Goal: Information Seeking & Learning: Learn about a topic

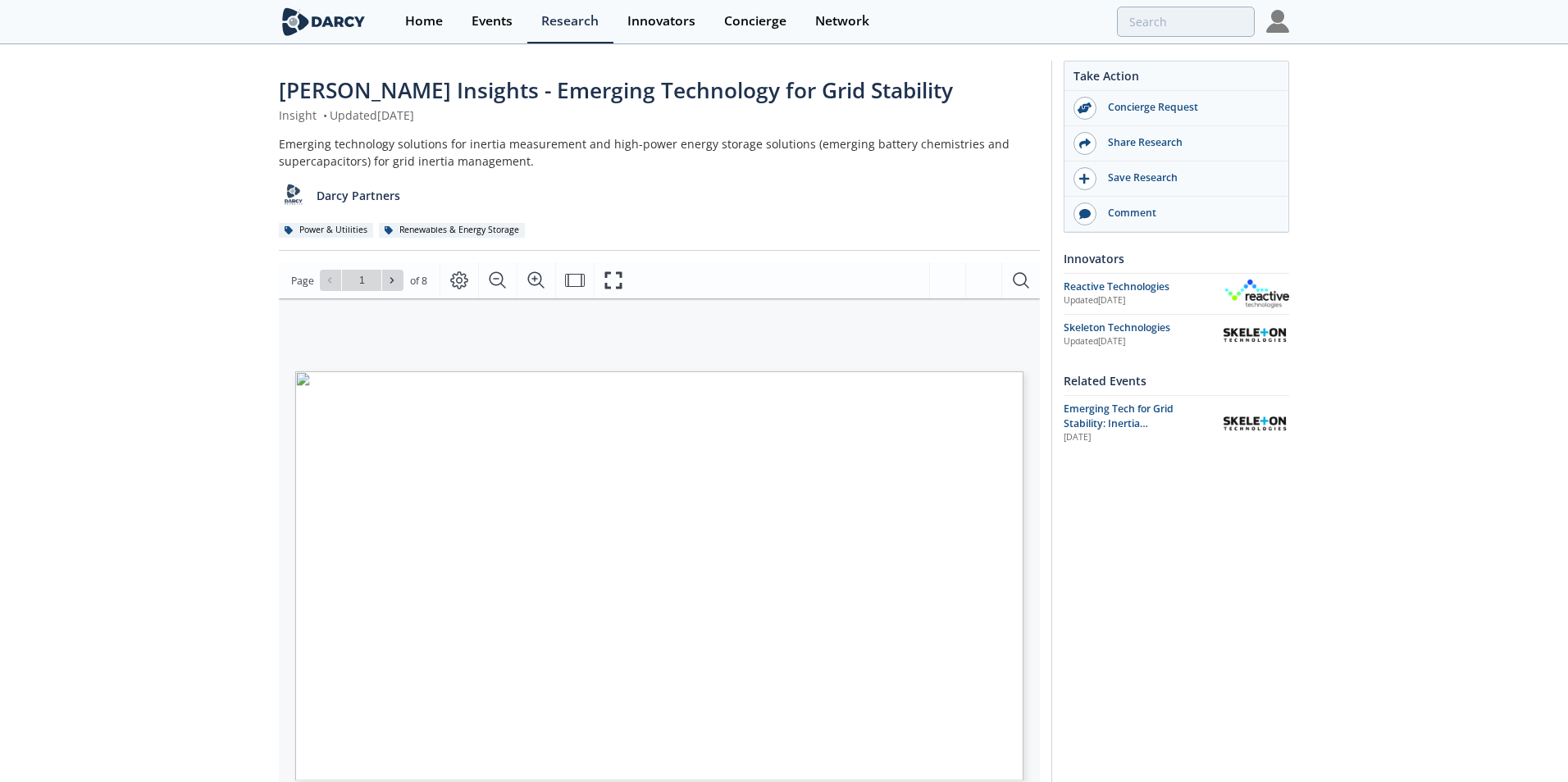
type input "2"
type input "3"
type input "1"
click at [639, 483] on span "Page 1" at bounding box center [1038, 750] width 1450 height 723
click at [613, 279] on icon "Fullscreen" at bounding box center [613, 280] width 19 height 19
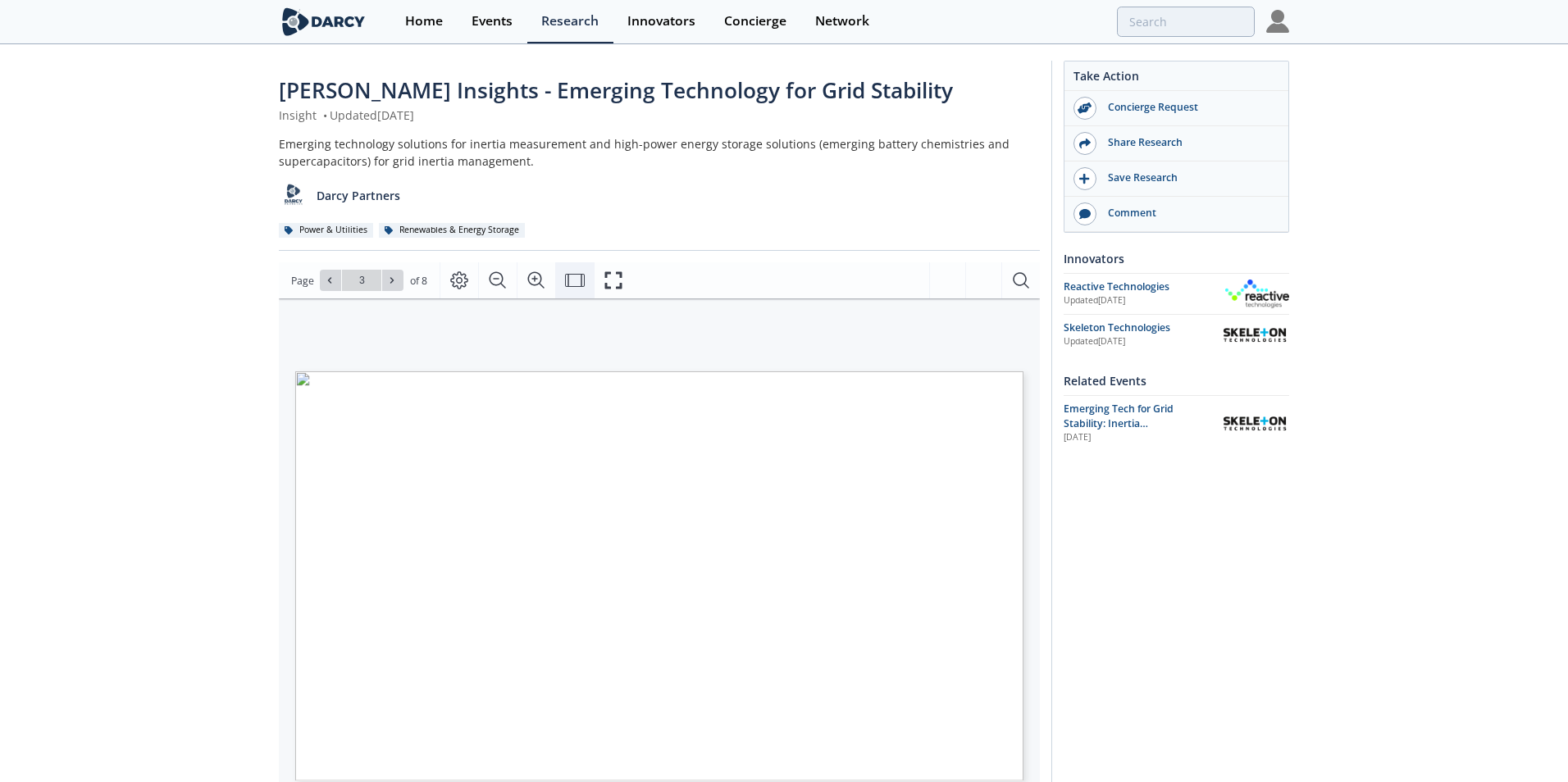
click at [569, 288] on icon "Fit Width" at bounding box center [575, 280] width 19 height 19
click at [569, 288] on icon "Fit Page" at bounding box center [575, 280] width 19 height 19
click at [452, 282] on icon "Page Layout" at bounding box center [459, 281] width 18 height 18
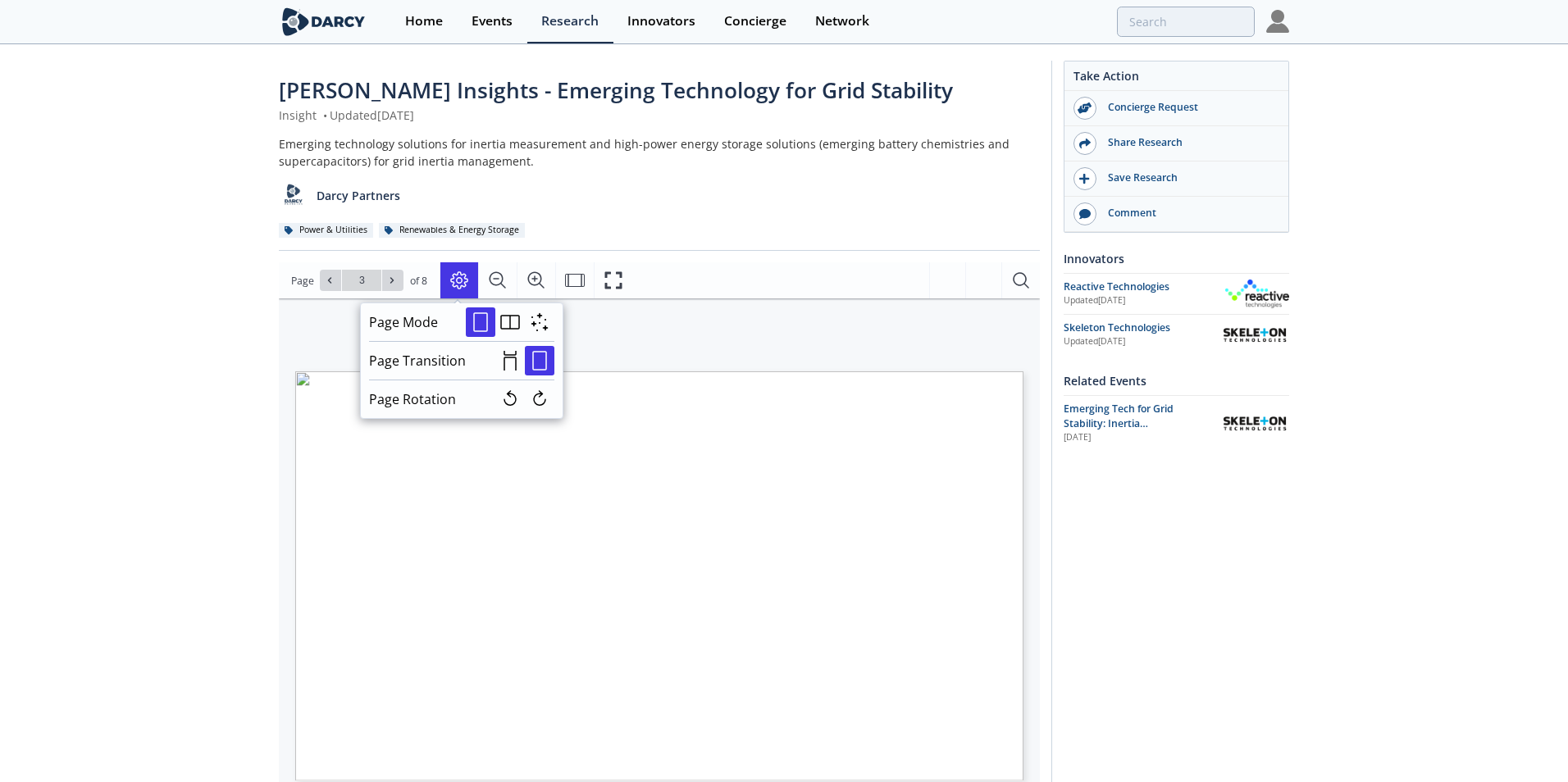
click at [719, 343] on div "Notes on inertial response • In general, power system operators first need to e…" at bounding box center [651, 511] width 744 height 426
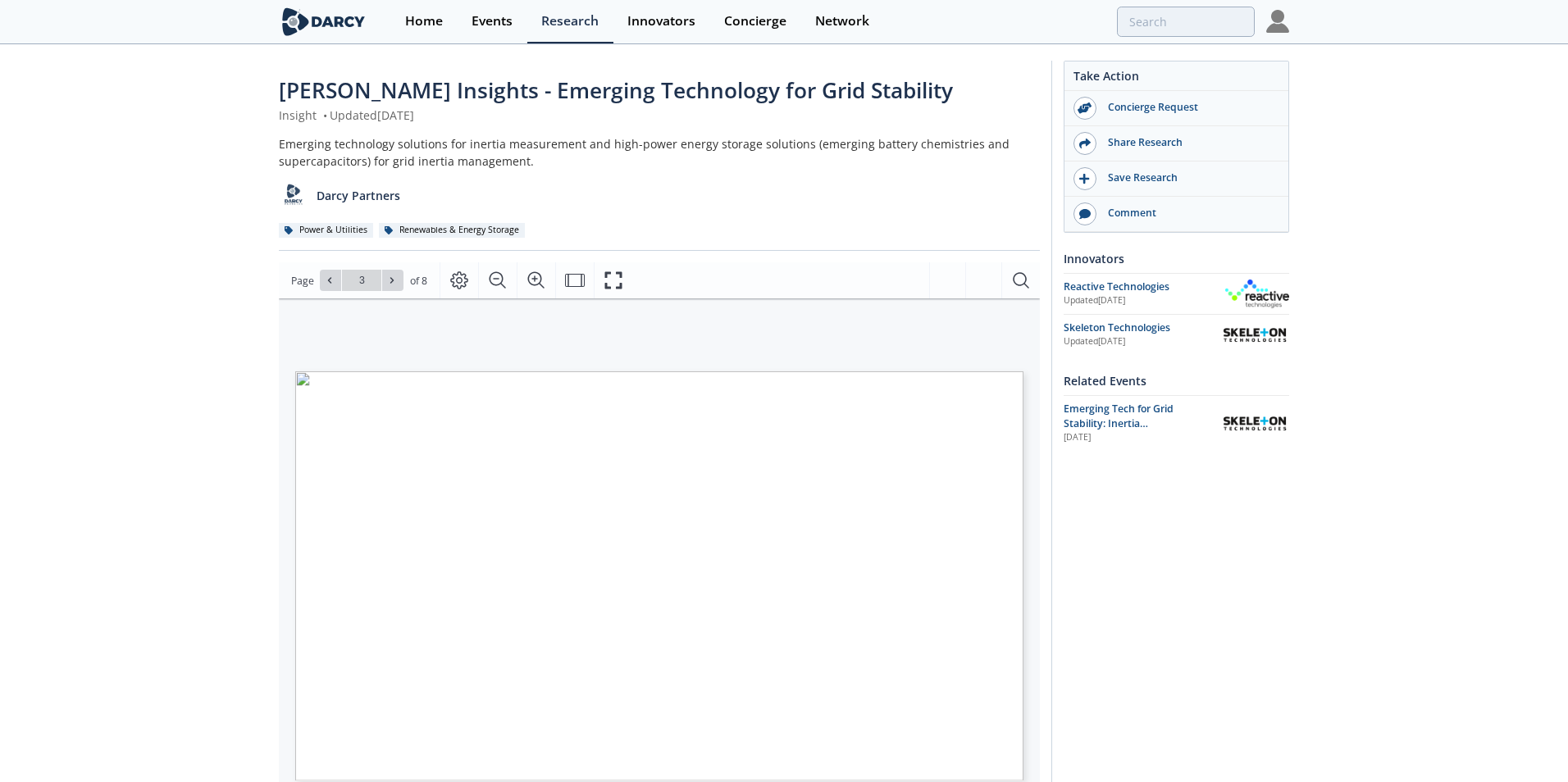
drag, startPoint x: 711, startPoint y: 436, endPoint x: 615, endPoint y: 592, distance: 183.2
click at [615, 593] on span "Frequency drops quickly" at bounding box center [603, 596] width 76 height 6
type input "6"
click at [1018, 274] on icon "Search Document" at bounding box center [1020, 281] width 16 height 16
click at [725, 382] on span "Latest news for grid-forming (GFM) inverters Evolving regulations, specificatio…" at bounding box center [632, 383] width 673 height 23
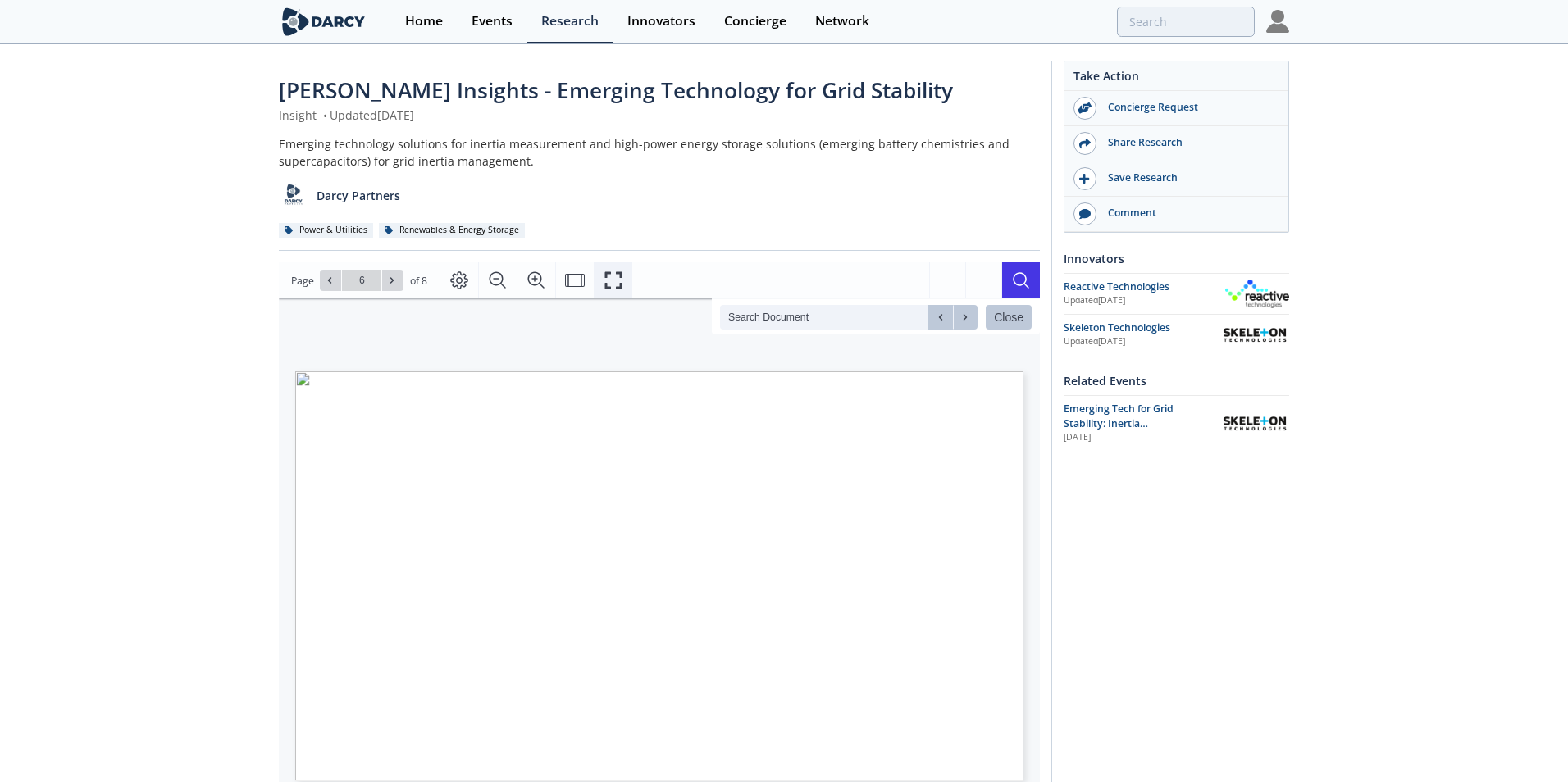
click at [600, 284] on button "Fullscreen" at bounding box center [613, 280] width 39 height 36
click at [613, 279] on icon "Fullscreen" at bounding box center [613, 280] width 19 height 19
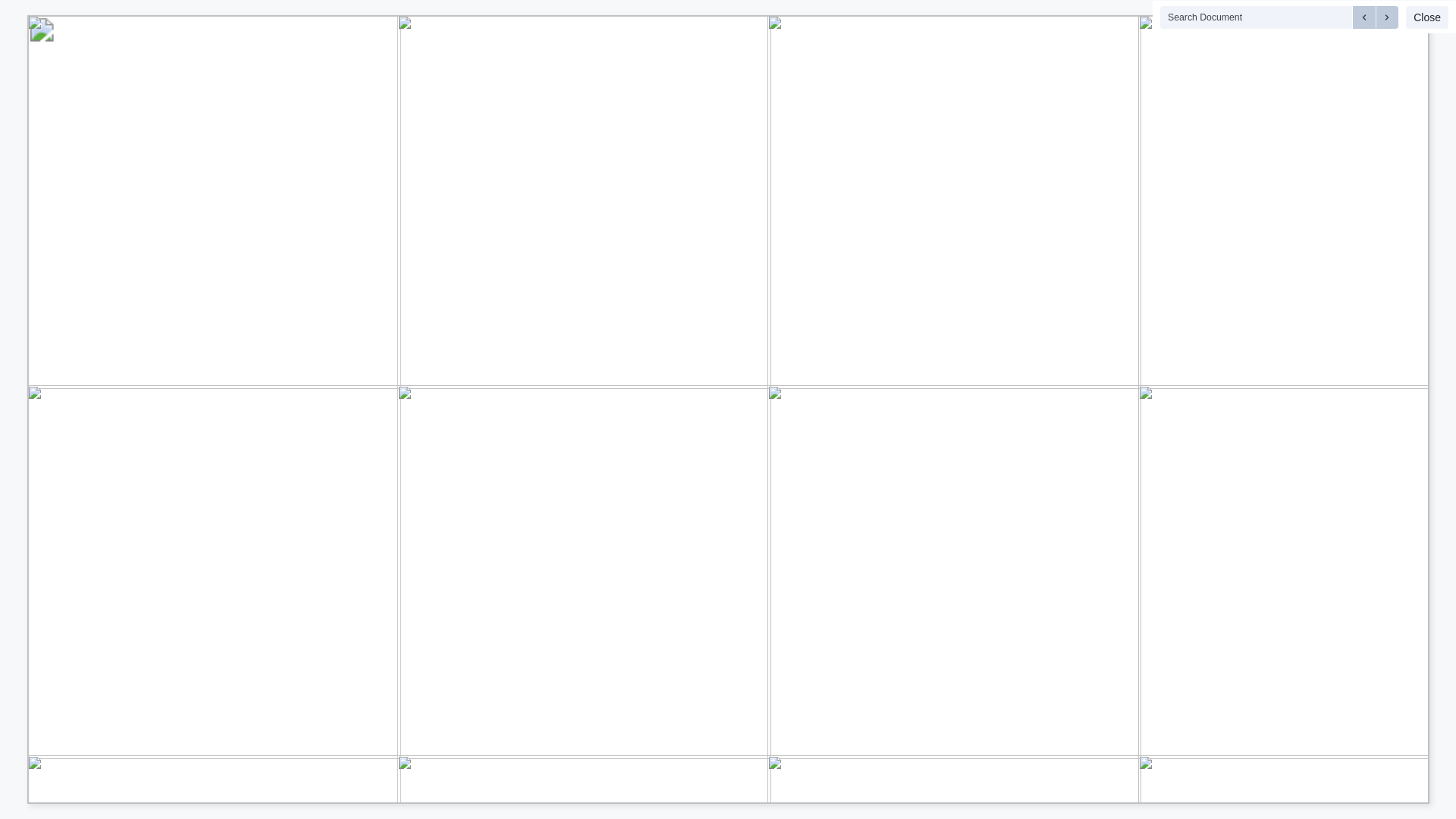
click at [1434, 24] on button "Close" at bounding box center [1427, 17] width 43 height 23
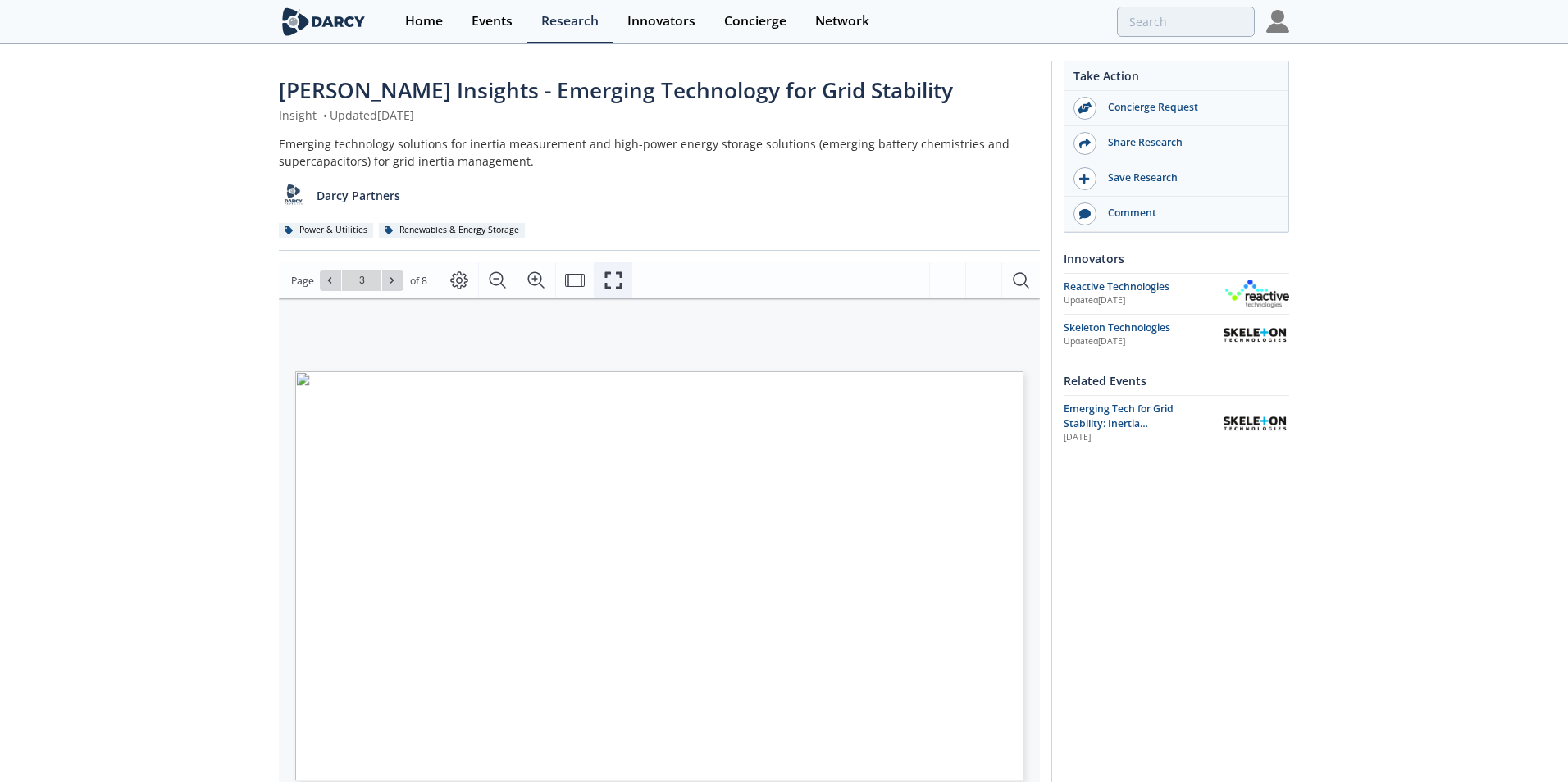
click at [608, 282] on icon "Fullscreen" at bounding box center [613, 280] width 19 height 19
click at [505, 745] on span "Page 1" at bounding box center [1038, 750] width 1450 height 723
click at [673, 672] on span "Page 1" at bounding box center [1038, 750] width 1450 height 723
click at [615, 274] on icon "Fullscreen" at bounding box center [613, 280] width 19 height 19
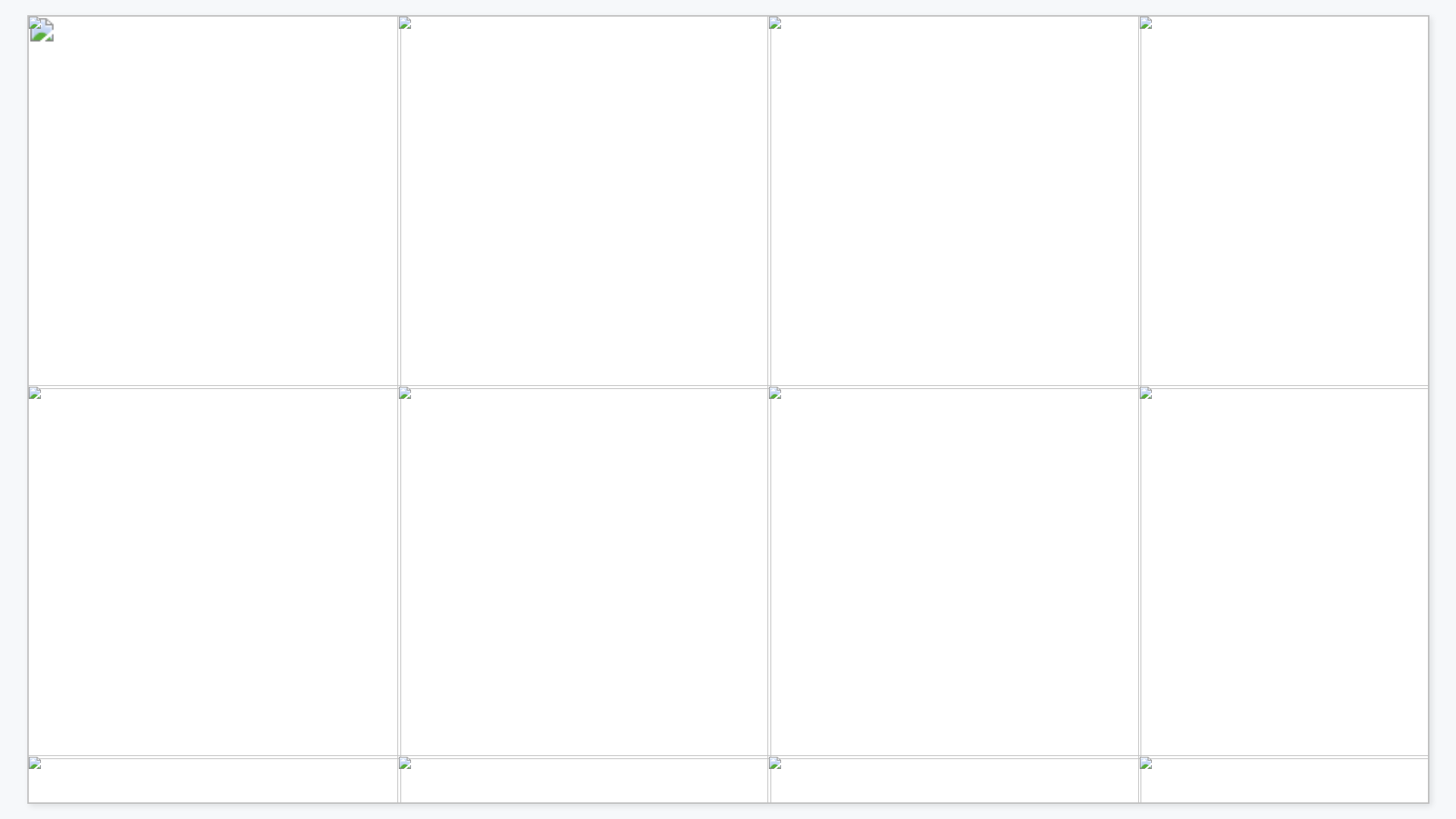
click at [434, 722] on span "PDF" at bounding box center [438, 726] width 25 height 10
click at [447, 722] on span "PDF" at bounding box center [438, 726] width 25 height 10
drag, startPoint x: 447, startPoint y: 726, endPoint x: 905, endPoint y: 306, distance: 621.4
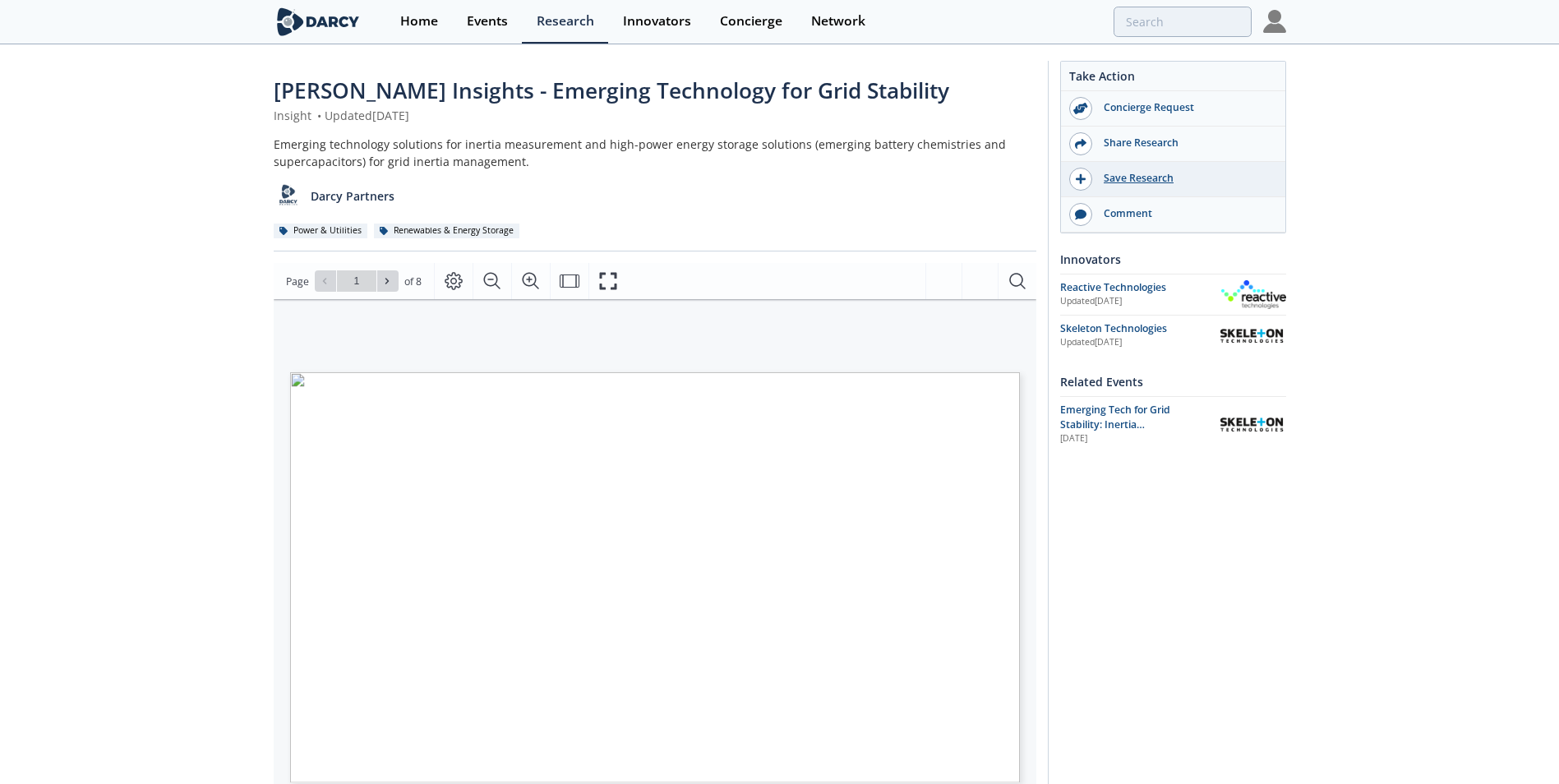
click at [1083, 180] on icon at bounding box center [1081, 179] width 10 height 11
type input "1"
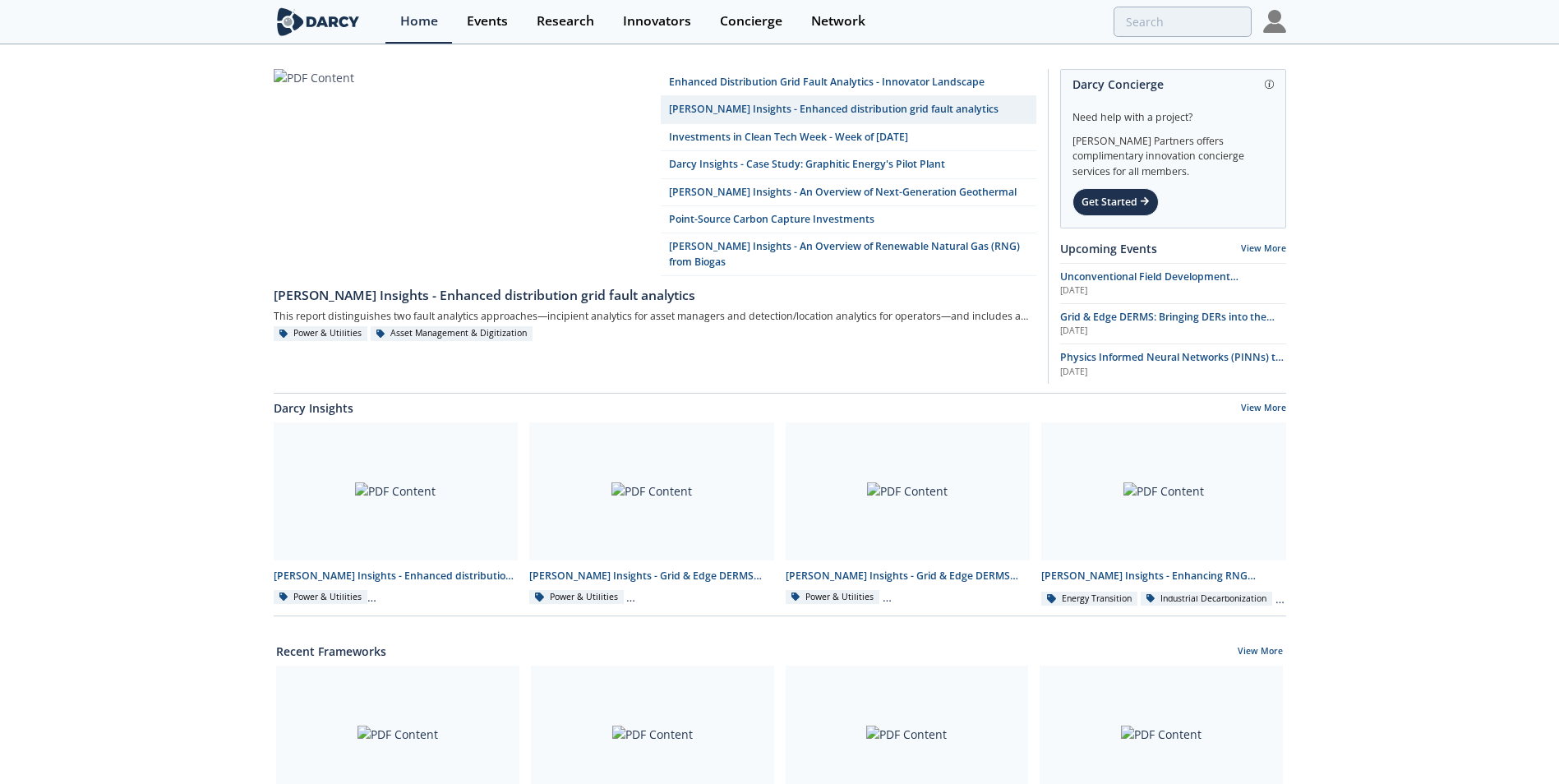
click at [387, 258] on link at bounding box center [462, 173] width 375 height 209
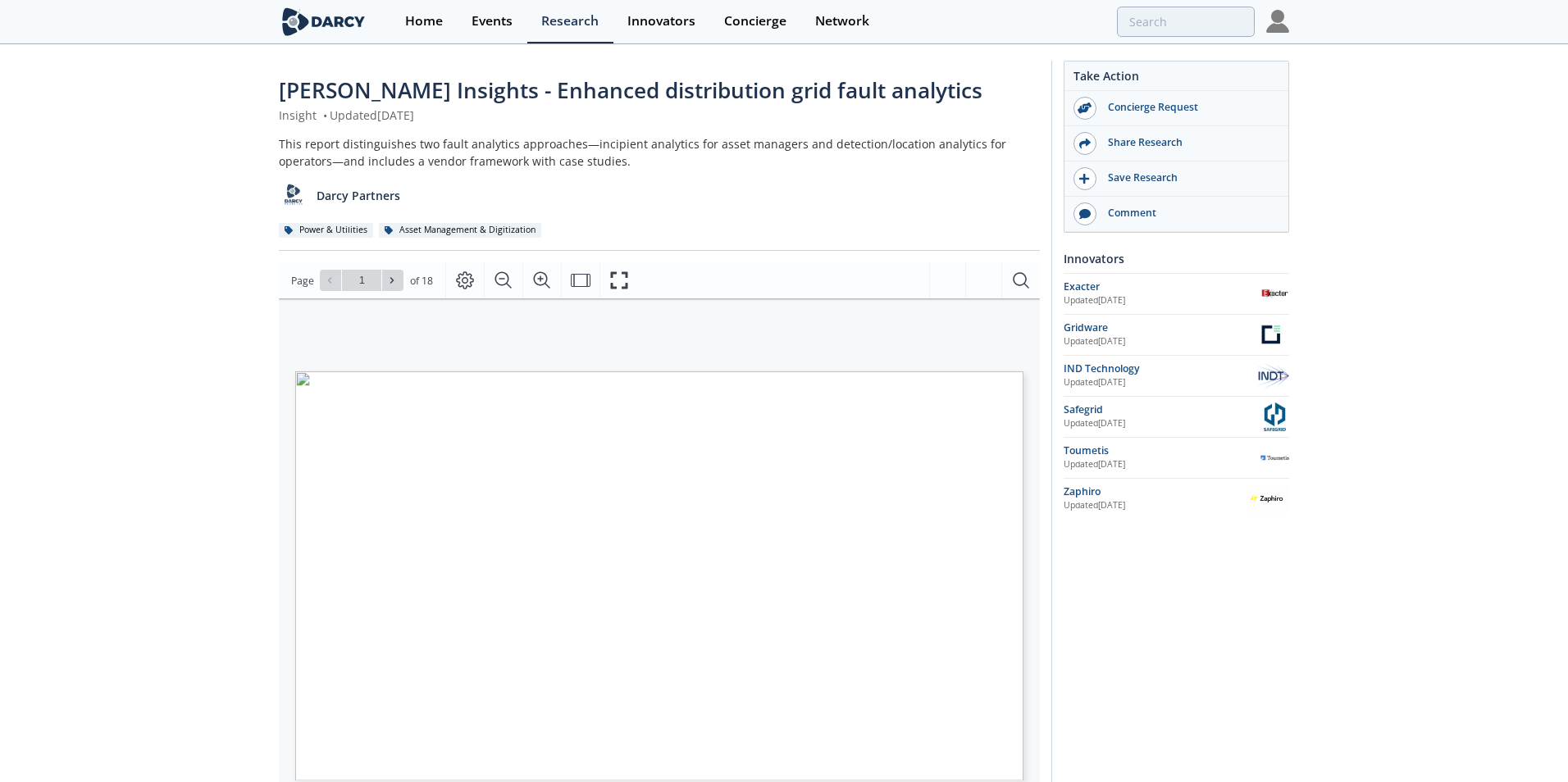
click at [509, 743] on span "PDF" at bounding box center [509, 740] width 14 height 5
click at [411, 733] on span "Page 1" at bounding box center [1038, 752] width 1450 height 723
type input "2"
type input "3"
type input "4"
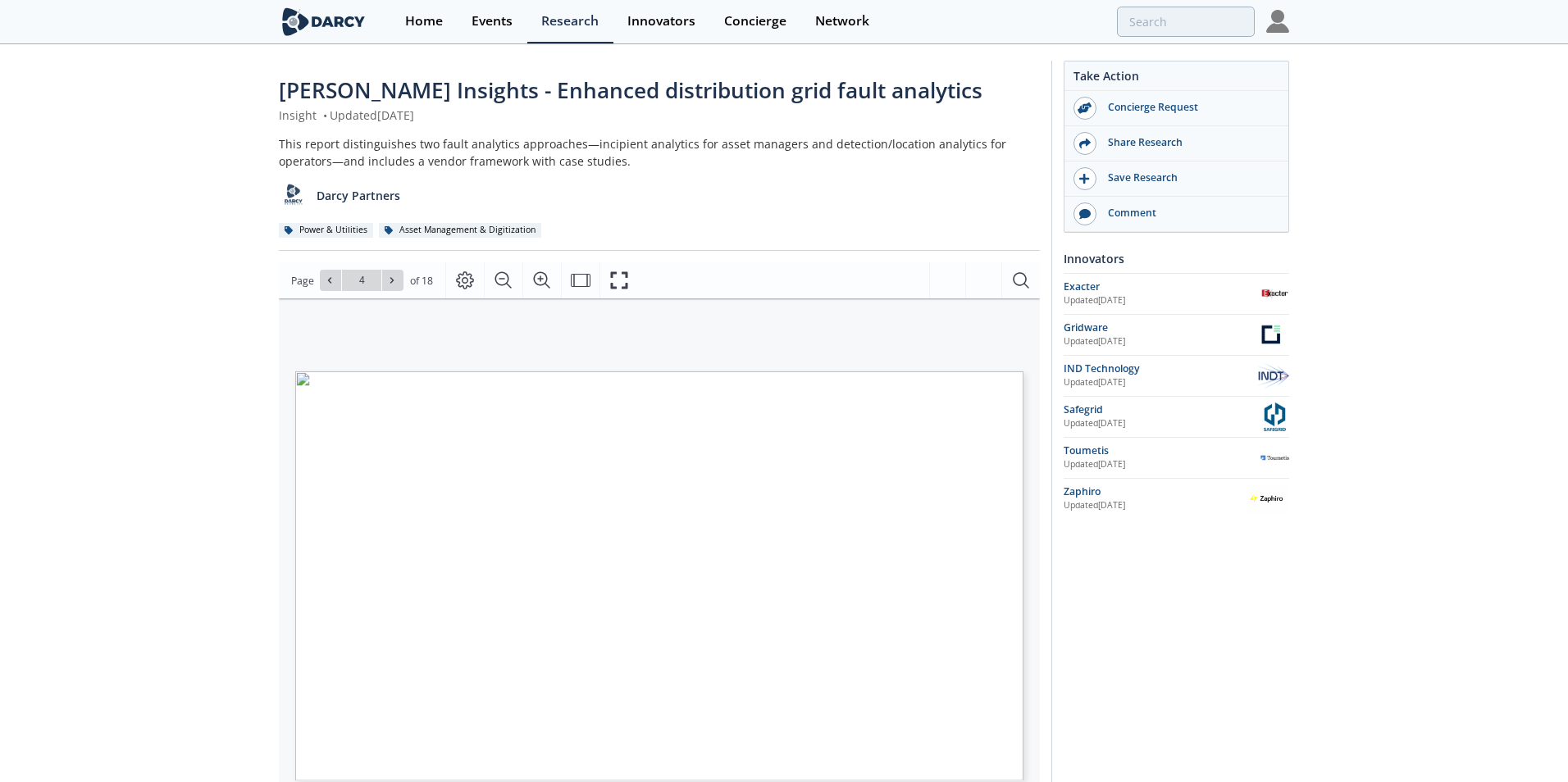
type input "5"
type input "6"
type input "5"
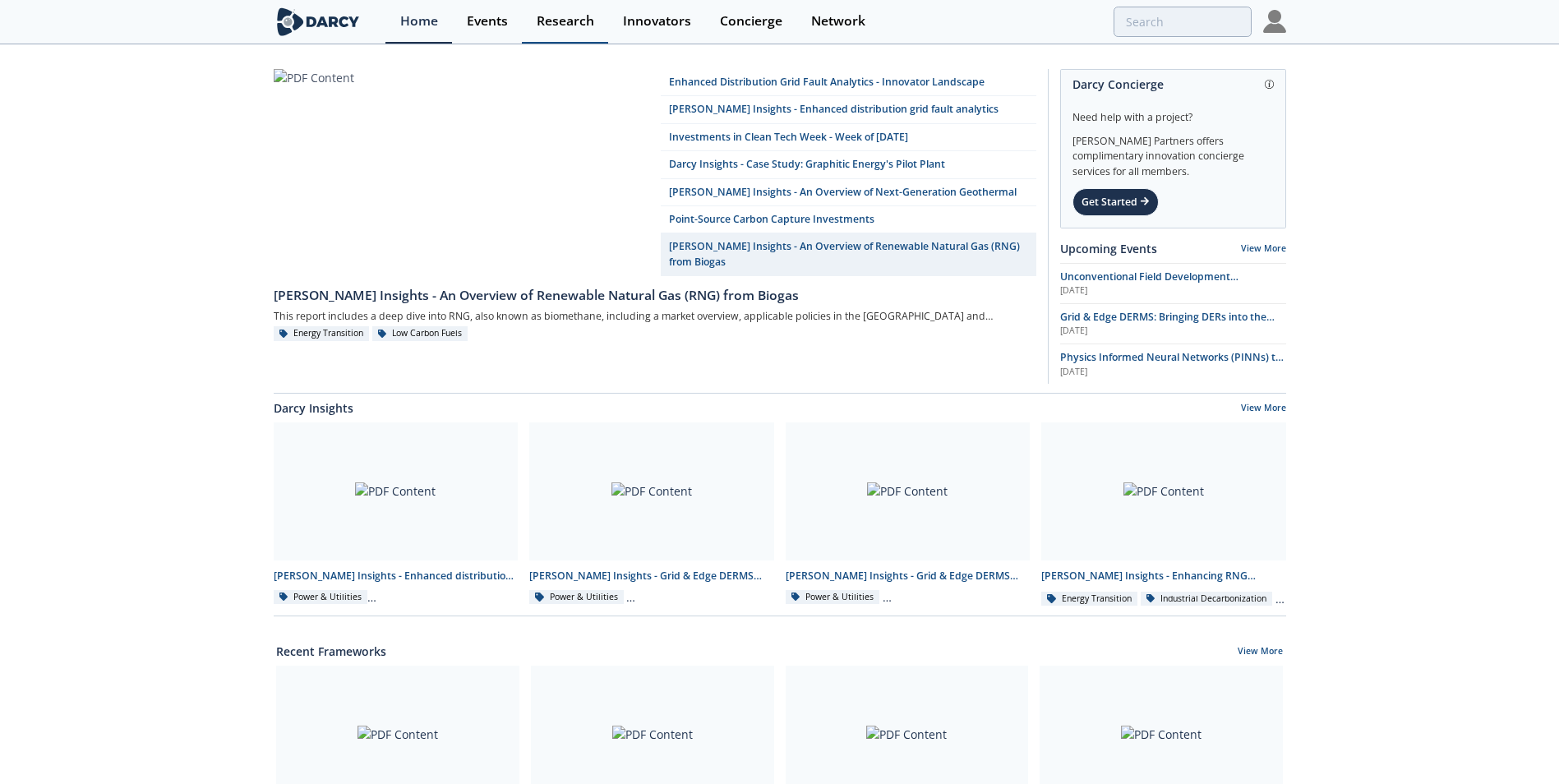
click at [549, 34] on link "Research" at bounding box center [565, 21] width 86 height 44
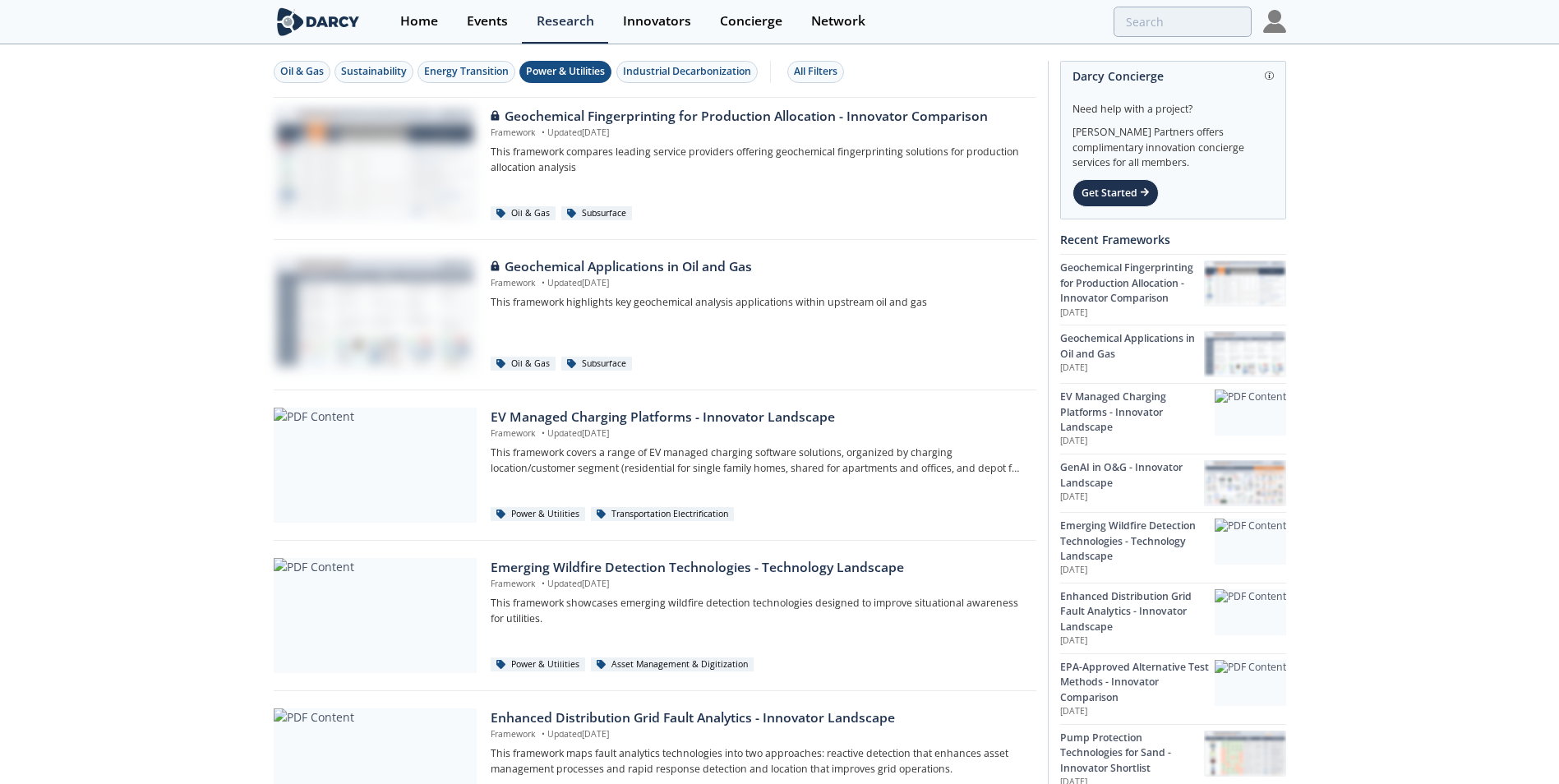
click at [585, 73] on div "Power & Utilities" at bounding box center [565, 72] width 79 height 15
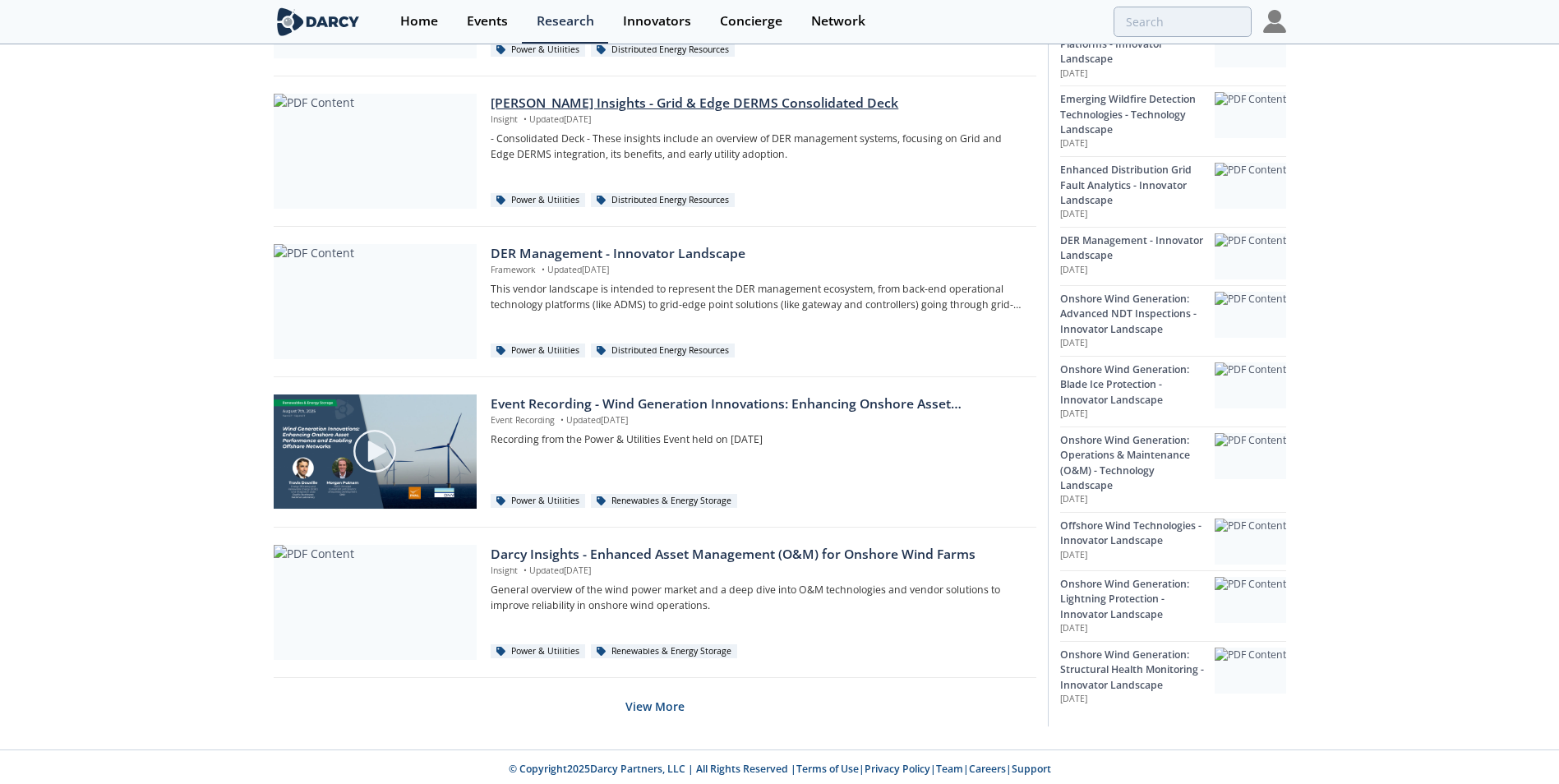
scroll to position [921, 0]
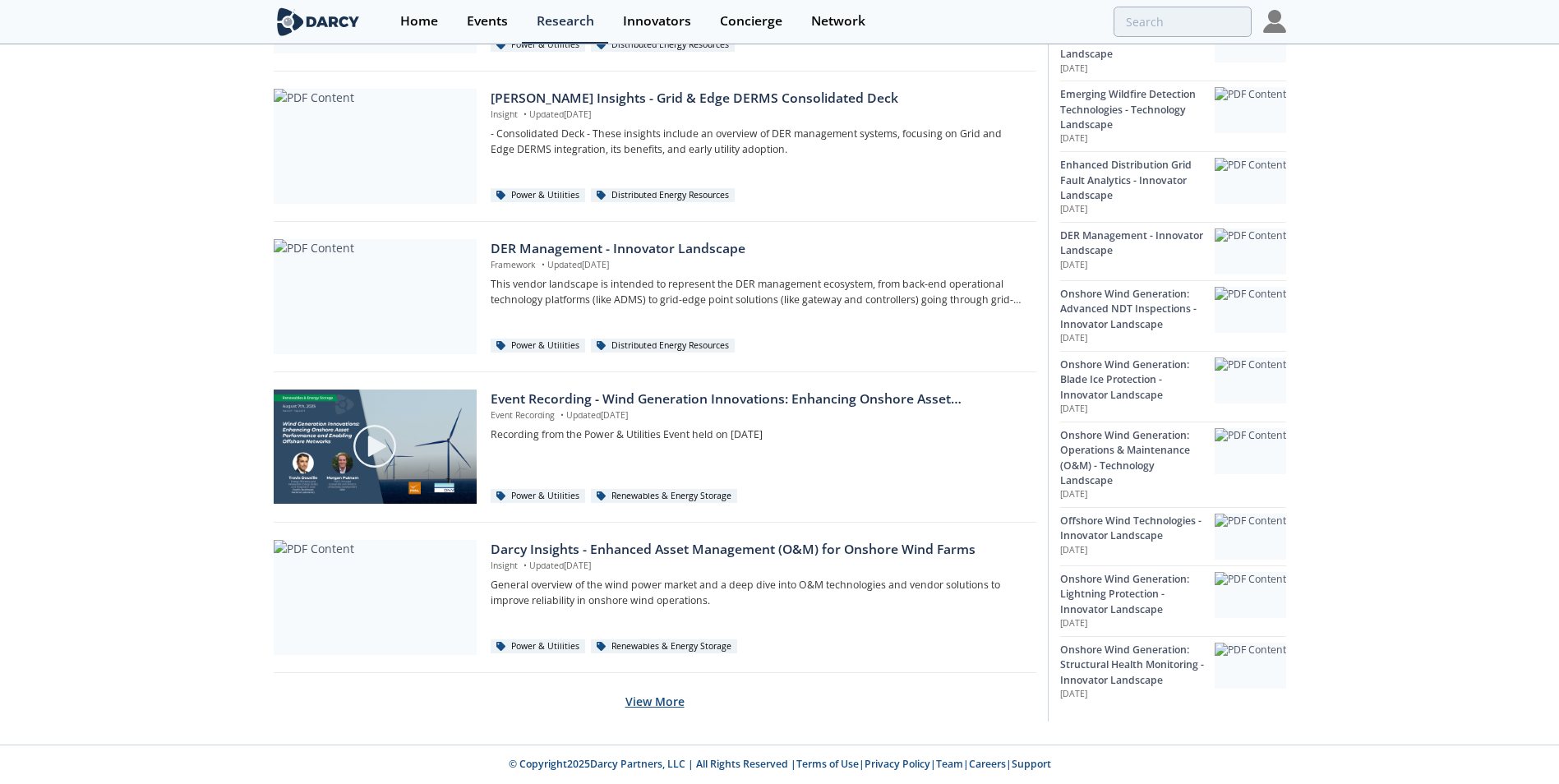
click at [661, 702] on button "View More" at bounding box center [655, 700] width 59 height 40
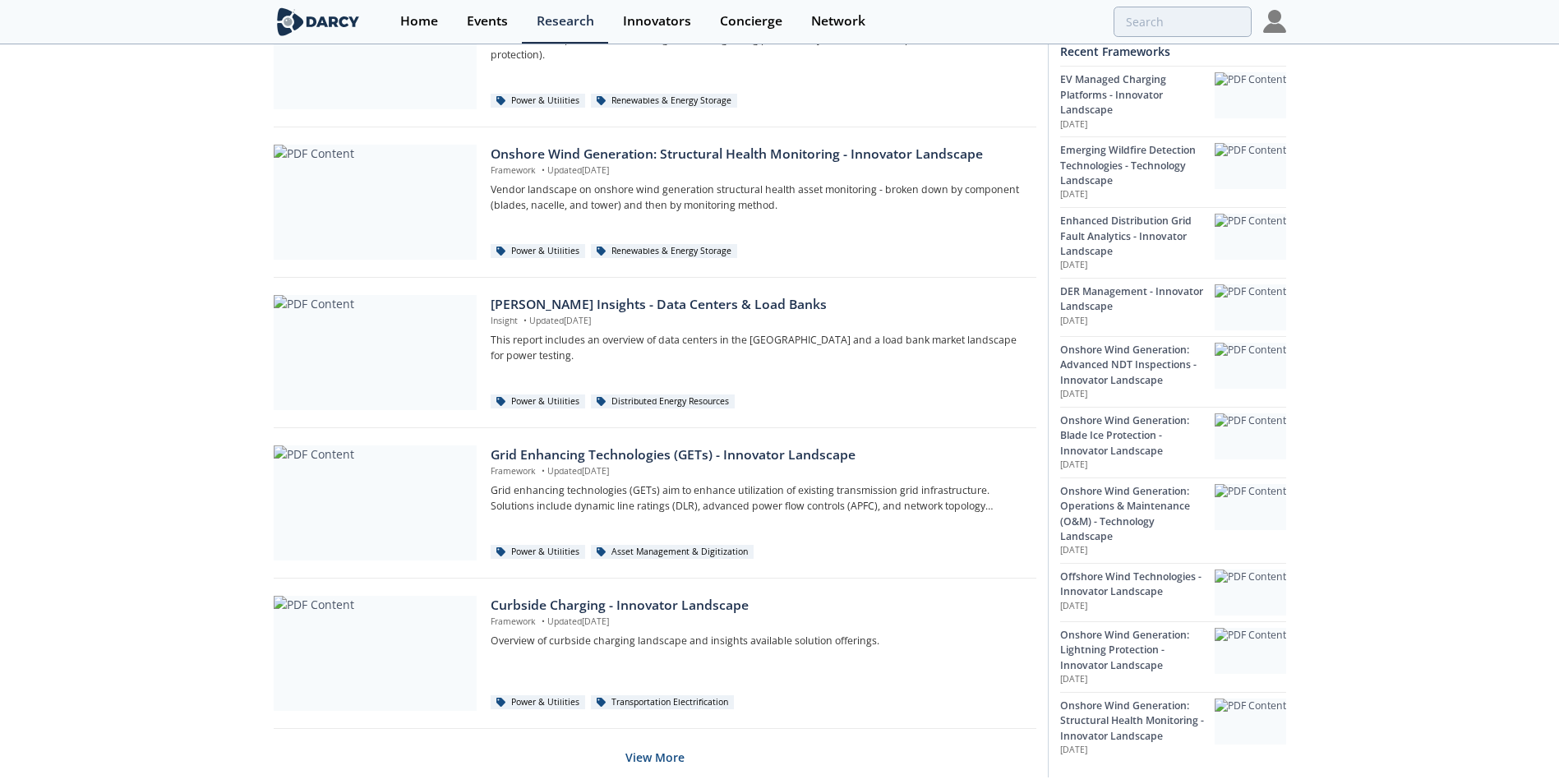
scroll to position [2400, 0]
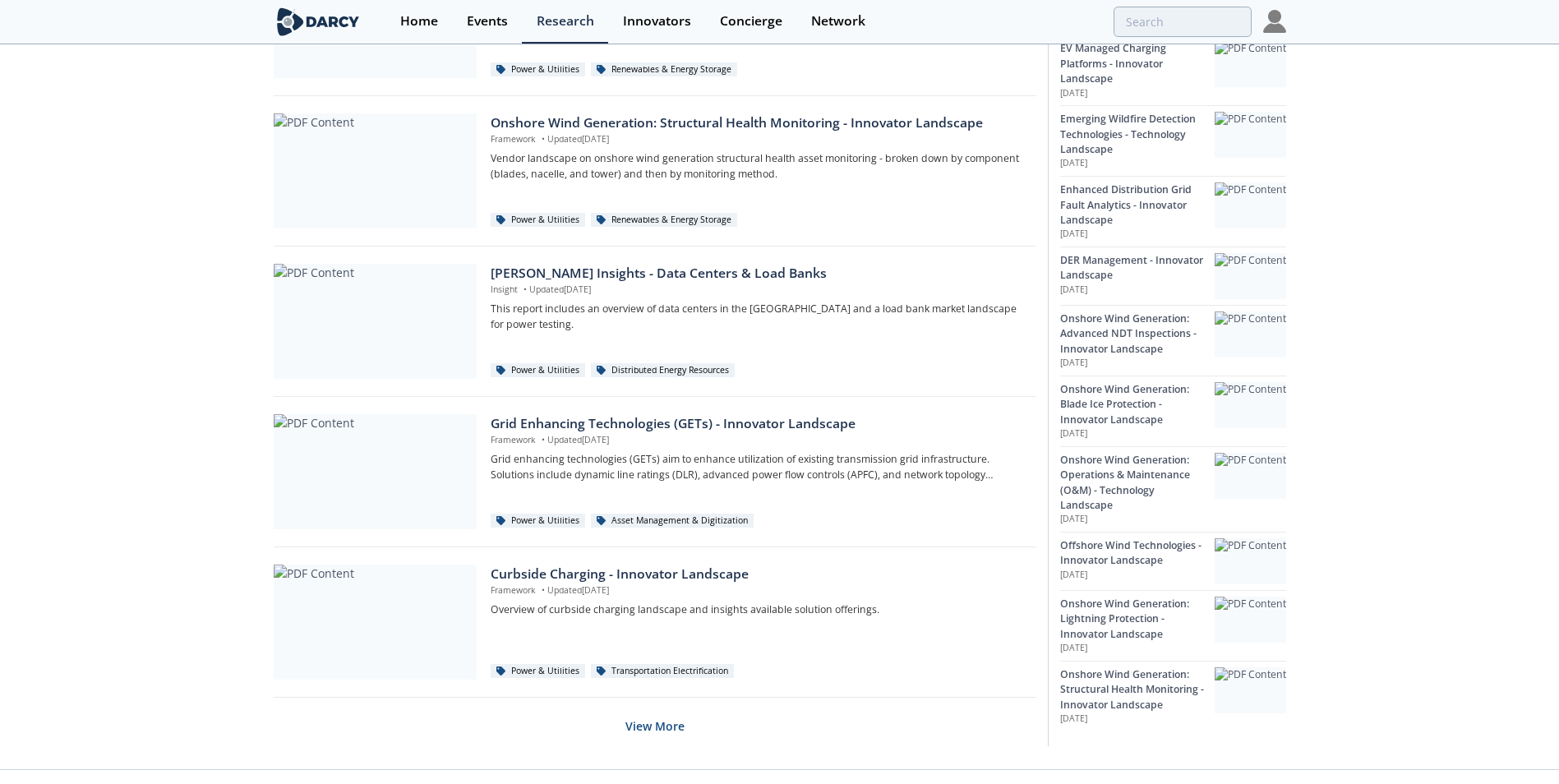
drag, startPoint x: 808, startPoint y: 430, endPoint x: 772, endPoint y: 537, distance: 112.9
click at [772, 537] on div "Grid Enhancing Technologies (GETs) - Innovator Landscape Framework • Updated Au…" at bounding box center [655, 476] width 763 height 142
click at [372, 496] on div at bounding box center [375, 472] width 203 height 115
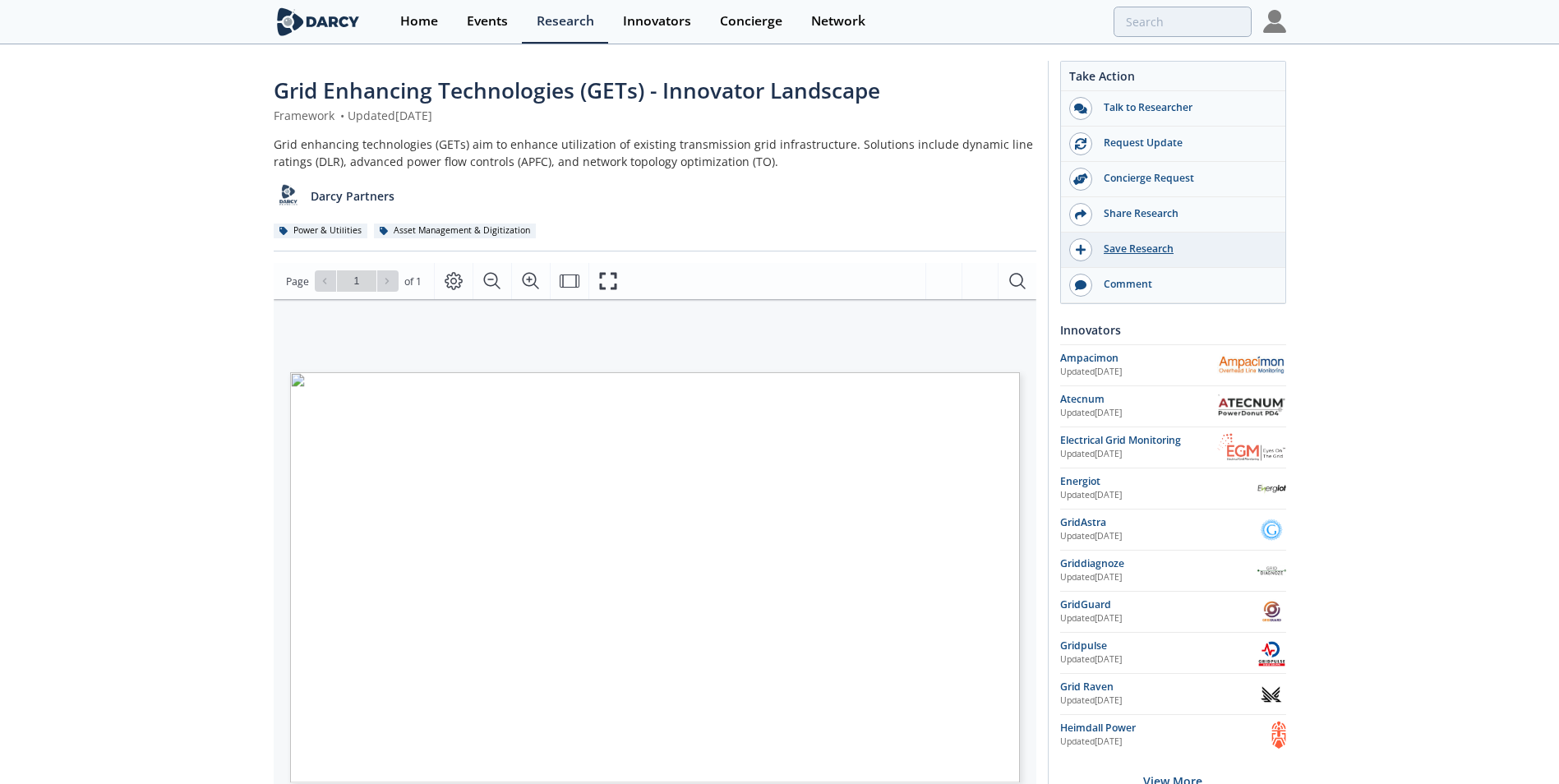
click at [1076, 251] on icon at bounding box center [1081, 250] width 10 height 11
click at [611, 275] on icon "Fullscreen" at bounding box center [614, 281] width 20 height 20
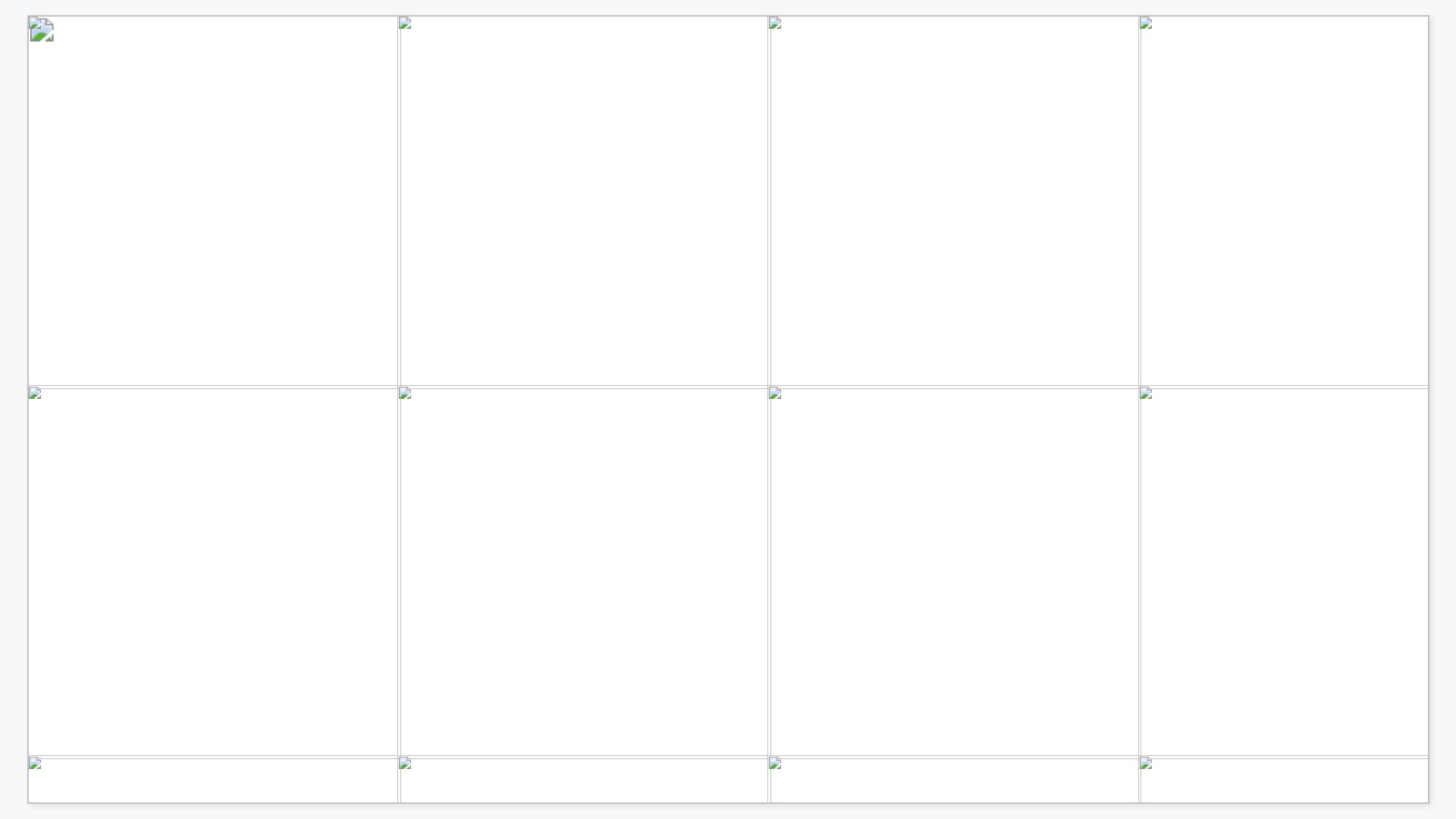
click at [736, 517] on span "Static synchronous series compensator (SSSC)" at bounding box center [594, 517] width 353 height 16
click at [978, 371] on span "Static synchronous compensator (STATCOM)" at bounding box center [1025, 378] width 340 height 16
